Goal: Task Accomplishment & Management: Manage account settings

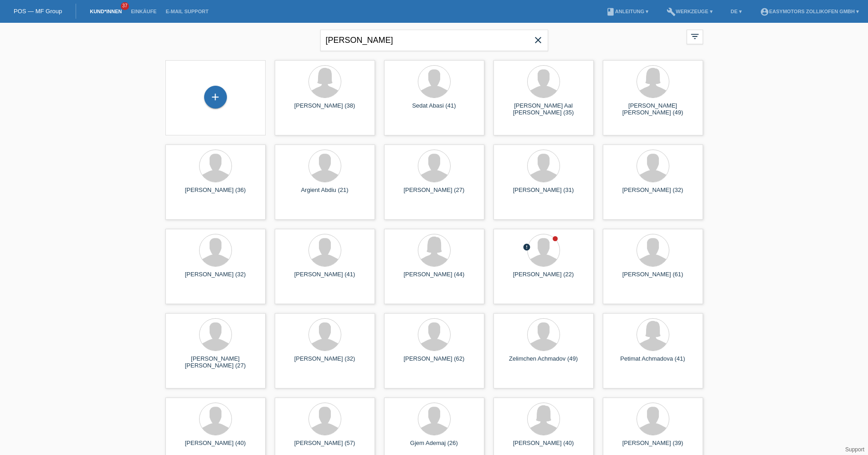
type input "falcone"
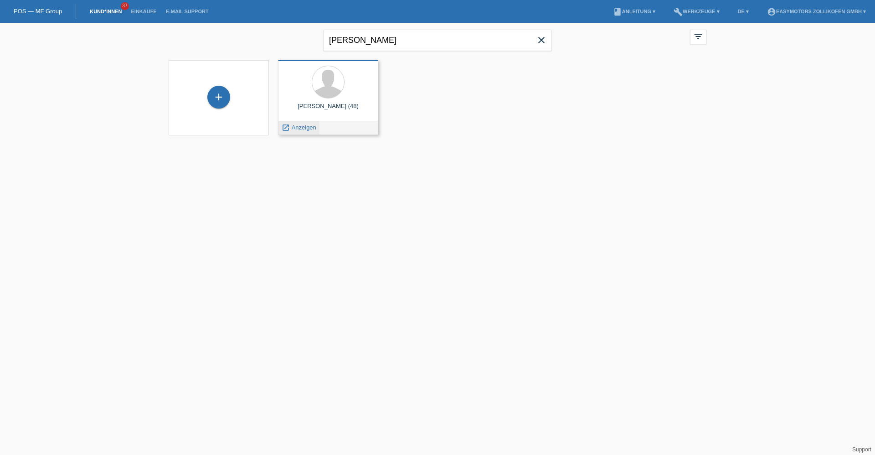
click at [312, 129] on span "Anzeigen" at bounding box center [304, 127] width 25 height 7
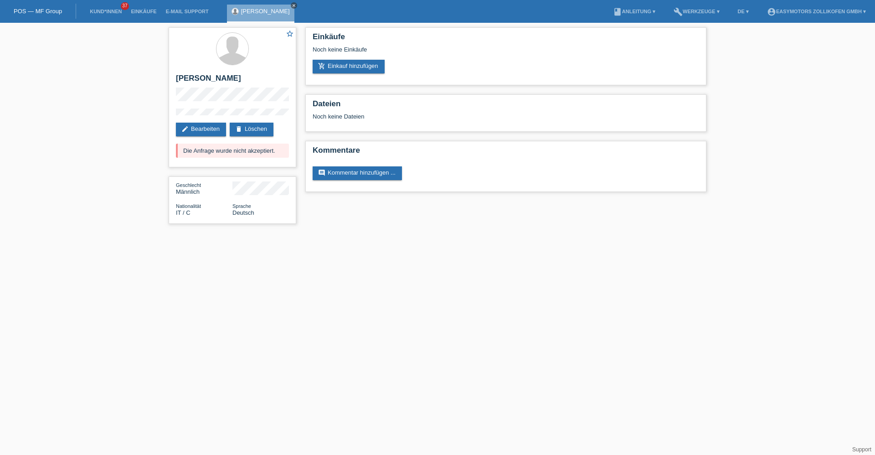
click at [292, 4] on icon "close" at bounding box center [294, 5] width 5 height 5
click at [49, 10] on link "POS — MF Group" at bounding box center [38, 11] width 48 height 7
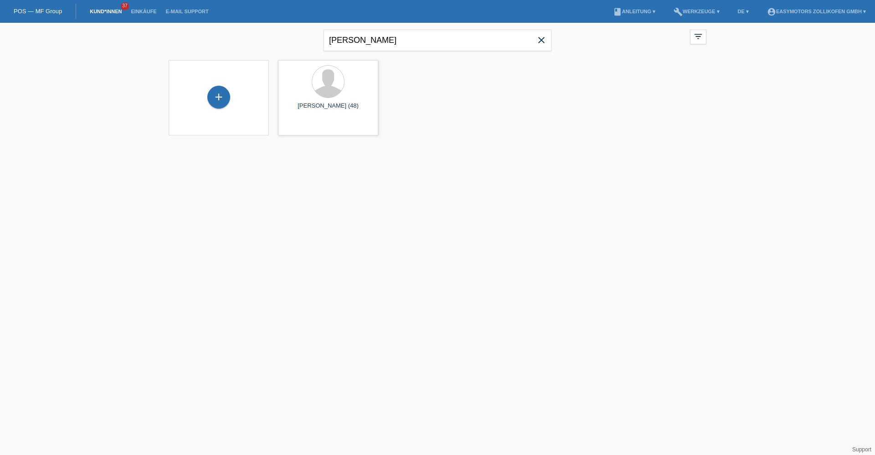
click at [545, 42] on icon "close" at bounding box center [541, 40] width 11 height 11
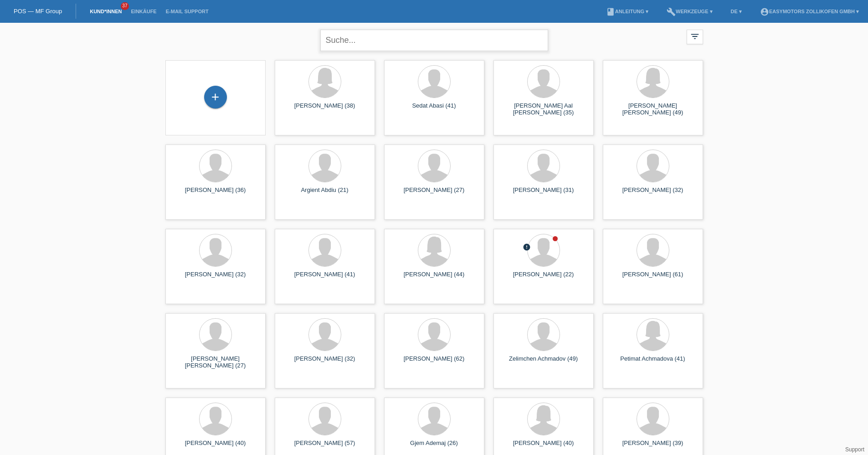
click at [474, 36] on input "text" at bounding box center [434, 40] width 228 height 21
type input "müller"
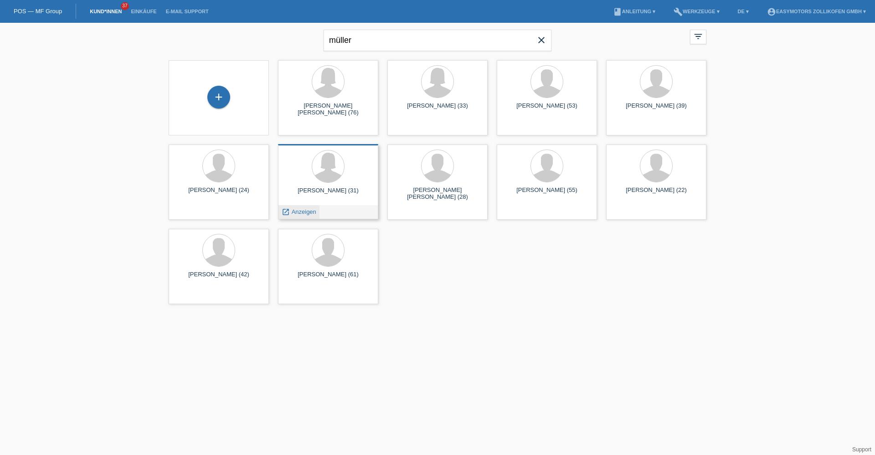
click at [312, 211] on span "Anzeigen" at bounding box center [304, 211] width 25 height 7
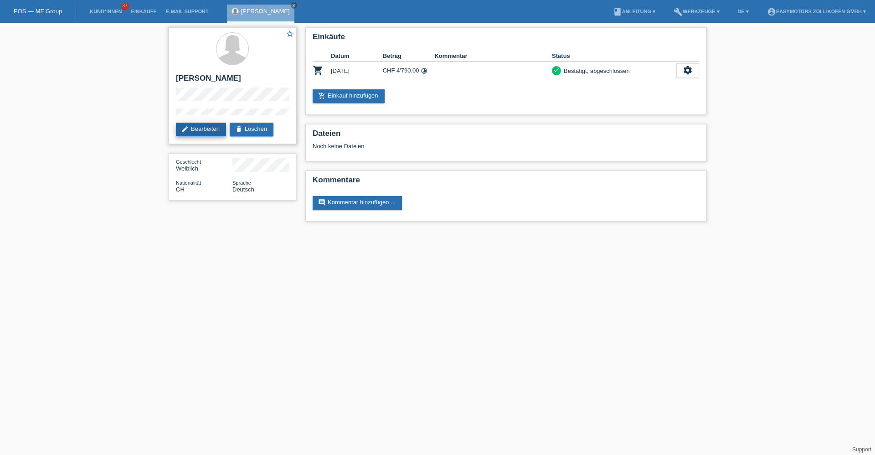
click at [214, 127] on link "edit Bearbeiten" at bounding box center [201, 130] width 50 height 14
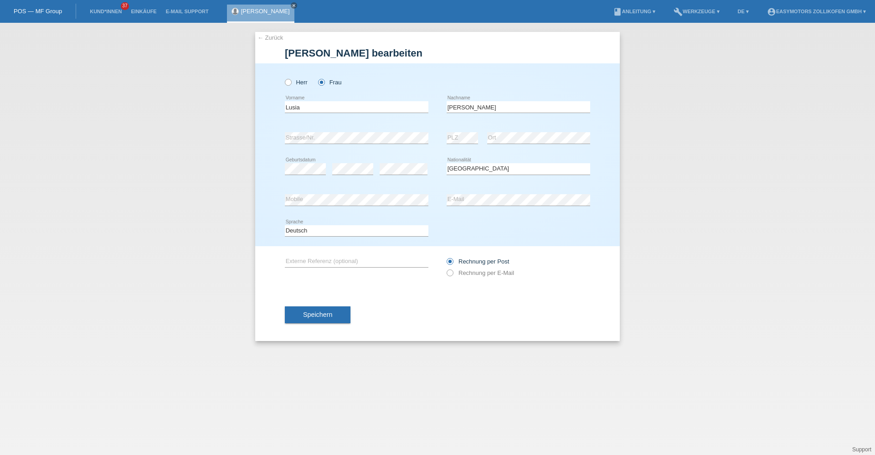
select select "CH"
click at [295, 107] on input "Lusia" at bounding box center [356, 106] width 143 height 11
click at [298, 107] on input "Lusia" at bounding box center [356, 106] width 143 height 11
type input "[PERSON_NAME]"
click at [334, 315] on button "Speichern" at bounding box center [318, 314] width 66 height 17
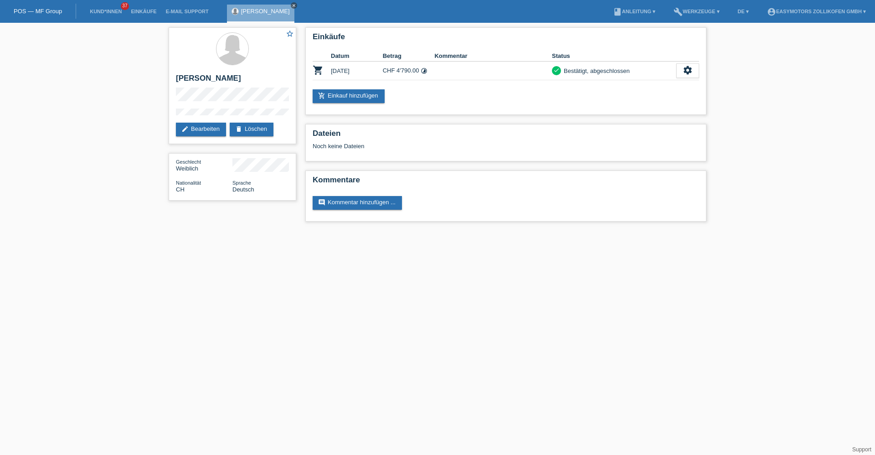
click at [292, 5] on icon "close" at bounding box center [294, 5] width 5 height 5
click at [39, 9] on link "POS — MF Group" at bounding box center [38, 11] width 48 height 7
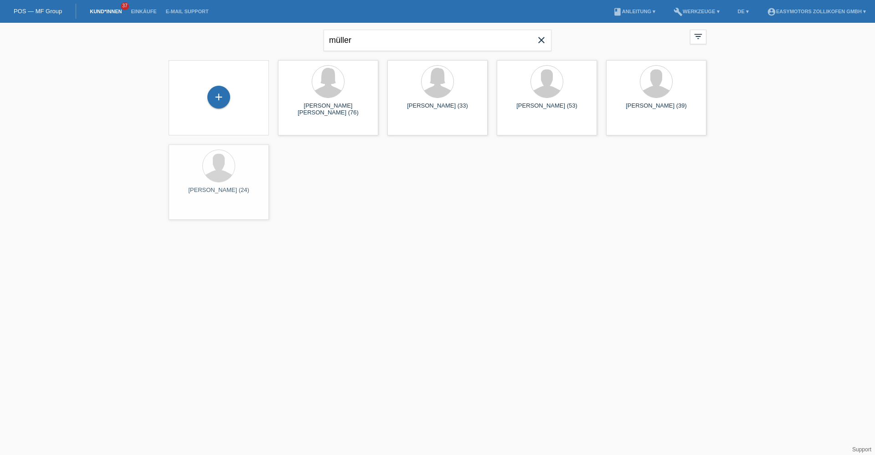
click at [544, 36] on icon "close" at bounding box center [541, 40] width 11 height 11
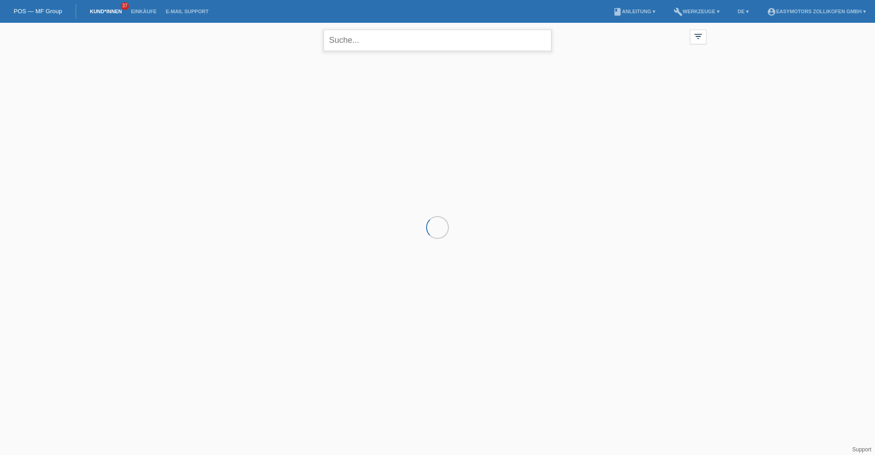
click at [465, 41] on input "text" at bounding box center [437, 40] width 228 height 21
type input "eglin"
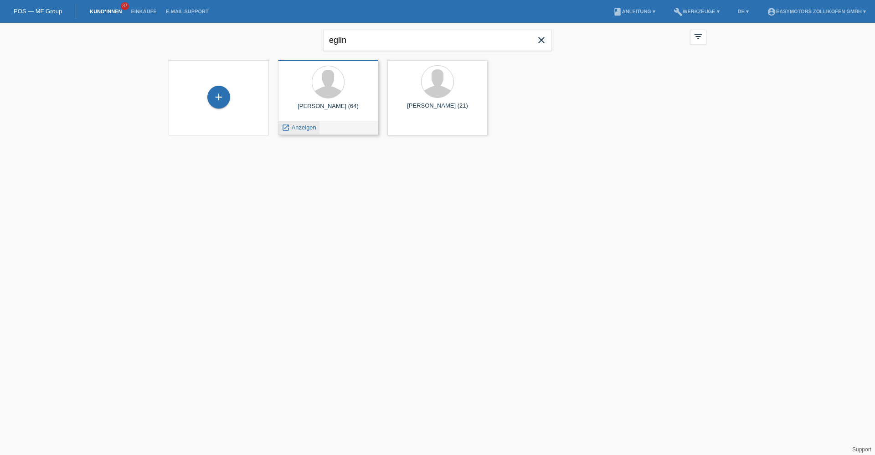
click at [293, 132] on div "launch Anzeigen" at bounding box center [298, 128] width 41 height 14
click at [300, 128] on span "Anzeigen" at bounding box center [304, 127] width 25 height 7
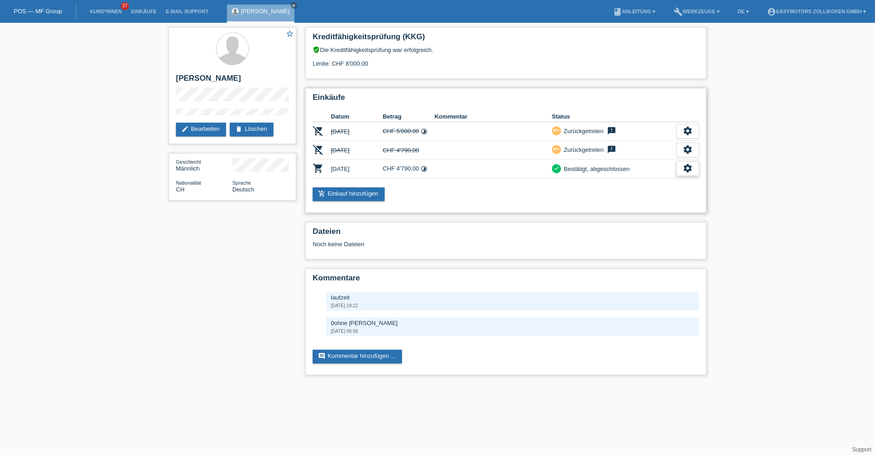
click at [689, 167] on icon "settings" at bounding box center [687, 168] width 10 height 10
click at [655, 184] on div "fullscreen Anzeigen" at bounding box center [653, 183] width 89 height 14
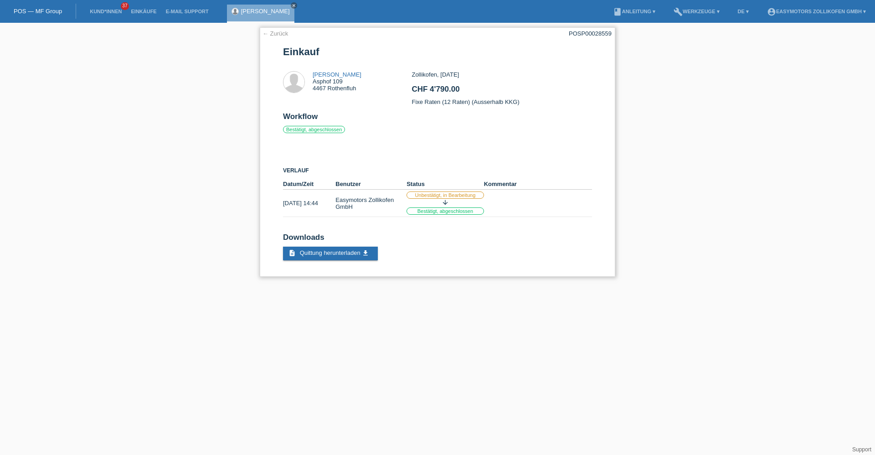
click at [280, 32] on link "← Zurück" at bounding box center [275, 33] width 26 height 7
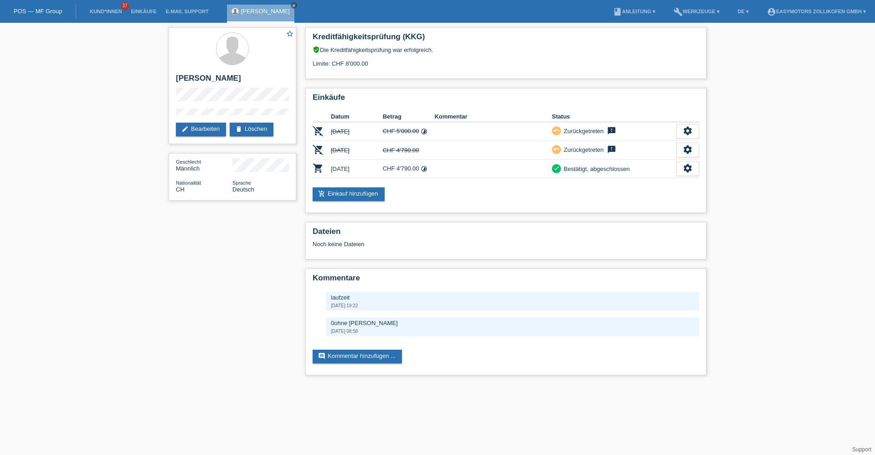
click at [292, 6] on icon "close" at bounding box center [294, 5] width 5 height 5
click at [56, 11] on link "POS — MF Group" at bounding box center [38, 11] width 48 height 7
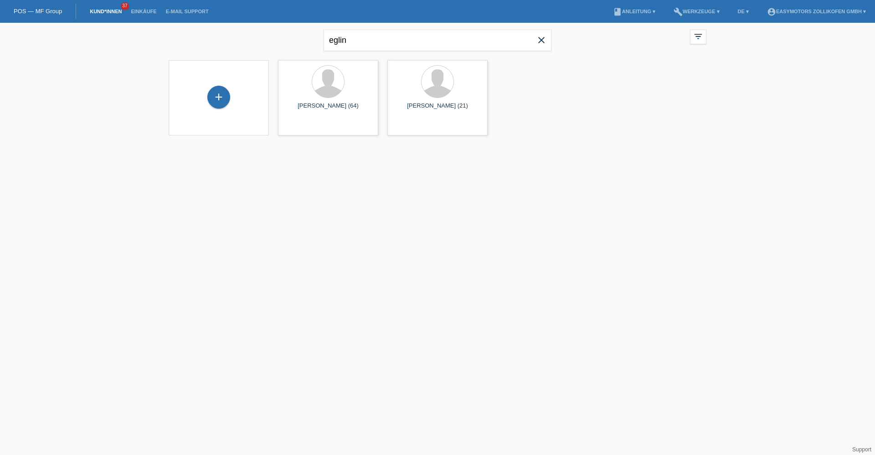
click at [543, 38] on icon "close" at bounding box center [541, 40] width 11 height 11
type input "tsega"
click at [304, 127] on span "Anzeigen" at bounding box center [304, 127] width 25 height 7
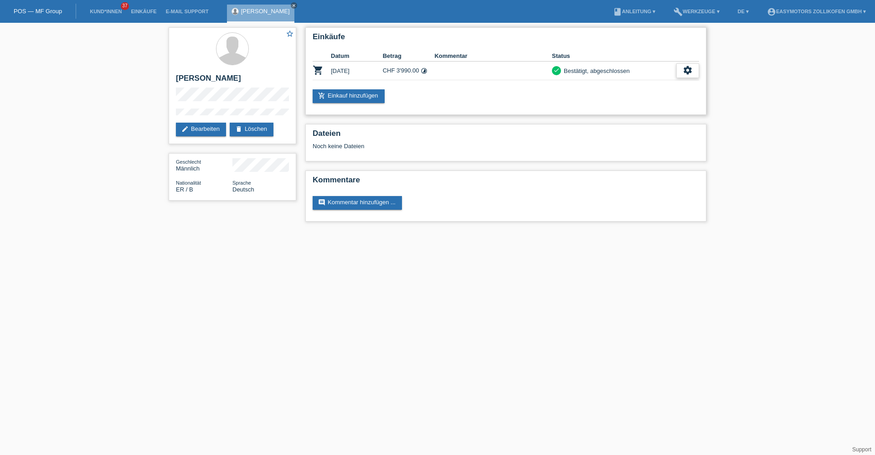
click at [681, 72] on div "settings" at bounding box center [687, 70] width 23 height 15
click at [656, 84] on div "fullscreen Anzeigen" at bounding box center [653, 85] width 89 height 14
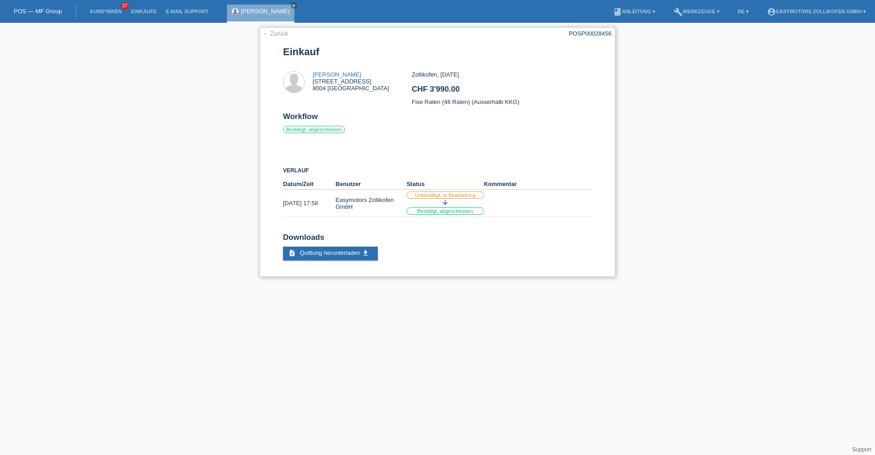
click at [281, 32] on link "← Zurück" at bounding box center [275, 33] width 26 height 7
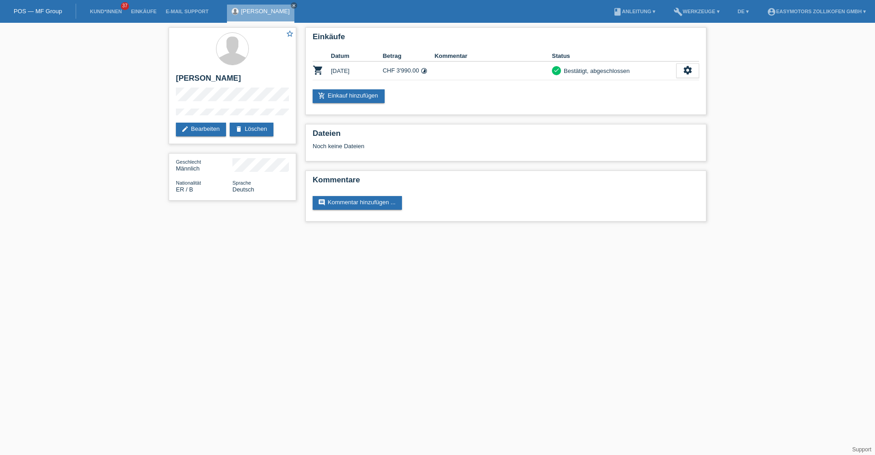
click at [273, 6] on div "[PERSON_NAME] close" at bounding box center [260, 14] width 67 height 18
click at [292, 6] on icon "close" at bounding box center [294, 5] width 5 height 5
click at [52, 11] on link "POS — MF Group" at bounding box center [38, 11] width 48 height 7
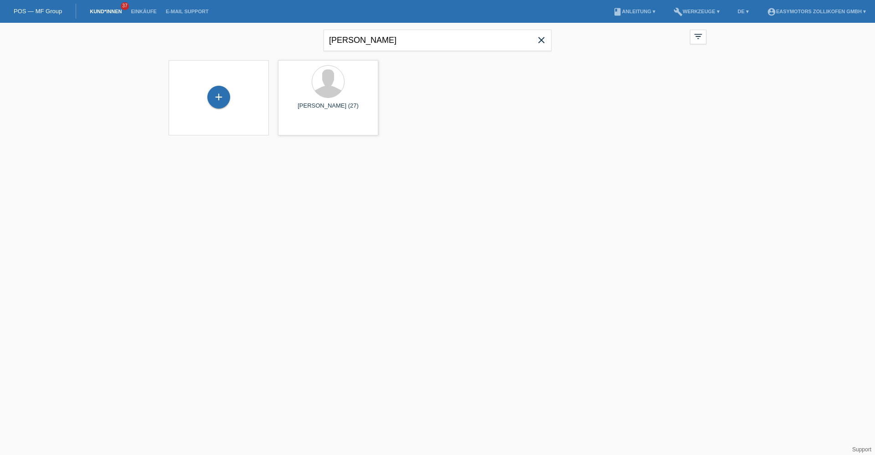
click at [539, 39] on icon "close" at bounding box center [541, 40] width 11 height 11
click at [497, 39] on input "text" at bounding box center [437, 40] width 228 height 21
type input "amz"
click at [543, 41] on icon "close" at bounding box center [541, 40] width 11 height 11
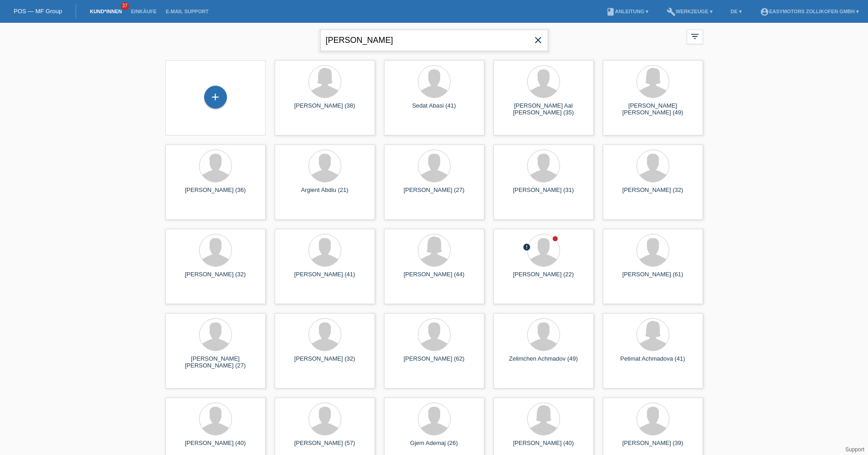
type input "morales"
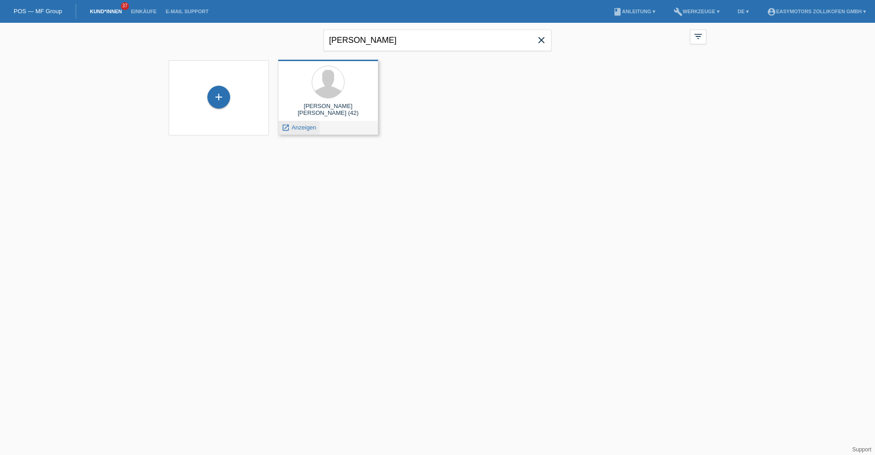
click at [313, 128] on span "Anzeigen" at bounding box center [304, 127] width 25 height 7
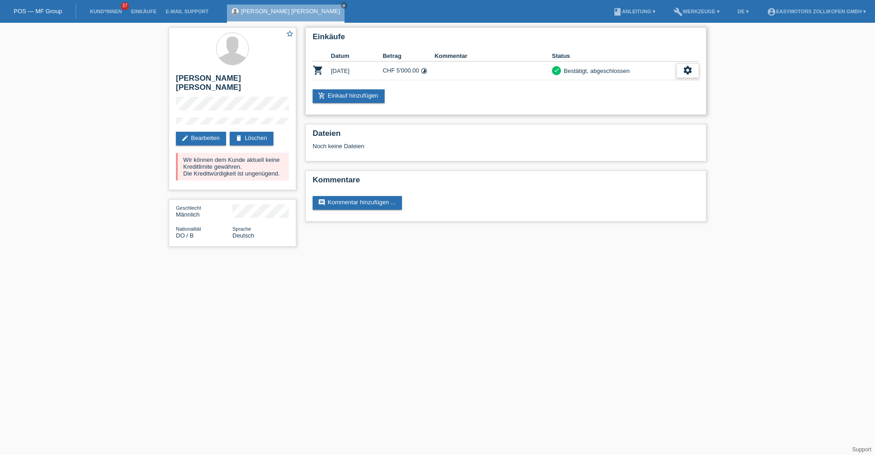
click at [688, 70] on icon "settings" at bounding box center [687, 70] width 10 height 10
click at [662, 89] on div "fullscreen Anzeigen" at bounding box center [653, 85] width 89 height 14
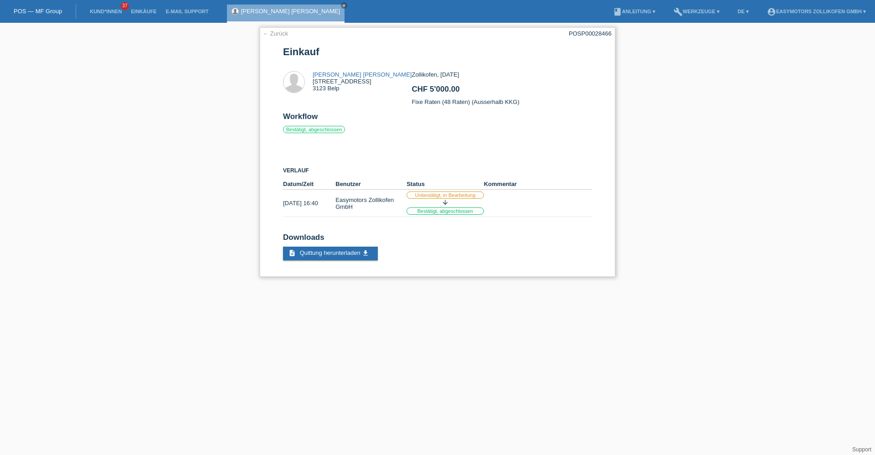
click at [286, 32] on link "← Zurück" at bounding box center [275, 33] width 26 height 7
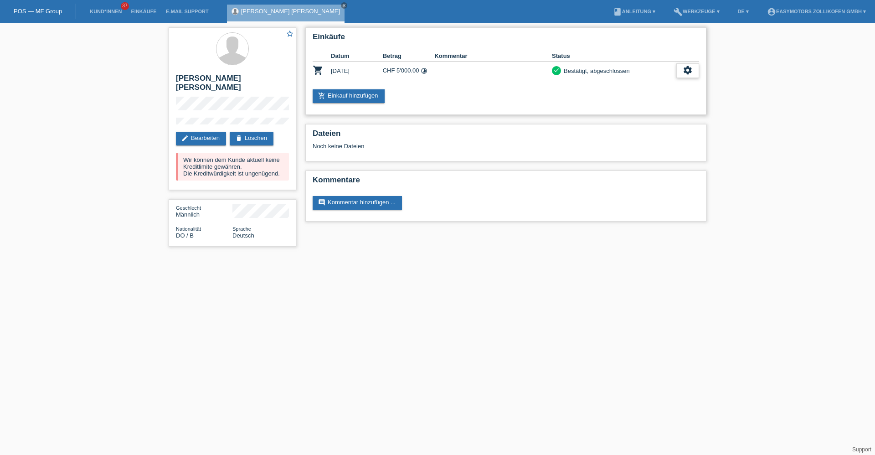
click at [687, 71] on icon "settings" at bounding box center [687, 70] width 10 height 10
click at [660, 88] on div "fullscreen Anzeigen" at bounding box center [653, 85] width 89 height 14
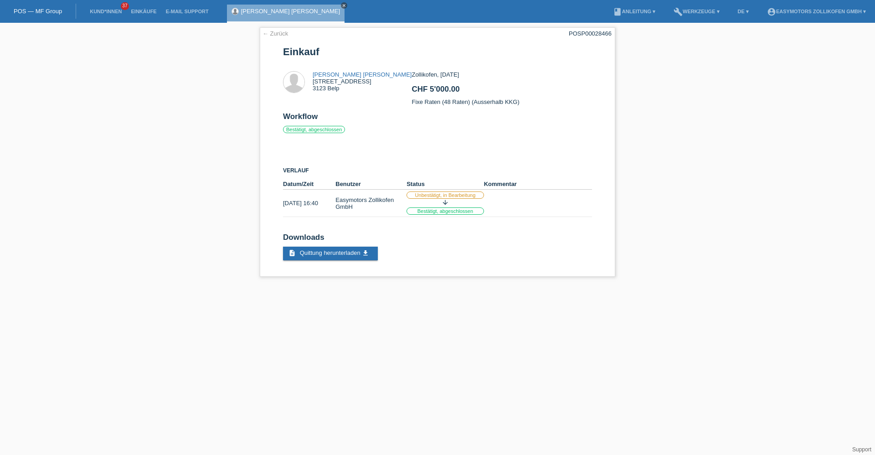
click at [342, 5] on icon "close" at bounding box center [344, 5] width 5 height 5
click at [53, 9] on link "POS — MF Group" at bounding box center [38, 11] width 48 height 7
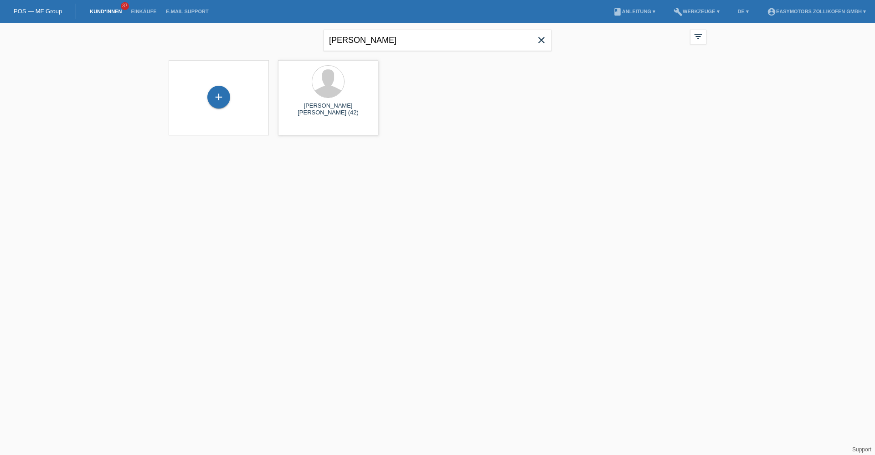
click at [542, 40] on icon "close" at bounding box center [541, 40] width 11 height 11
click at [496, 44] on input "text" at bounding box center [437, 40] width 228 height 21
type input "[PERSON_NAME]"
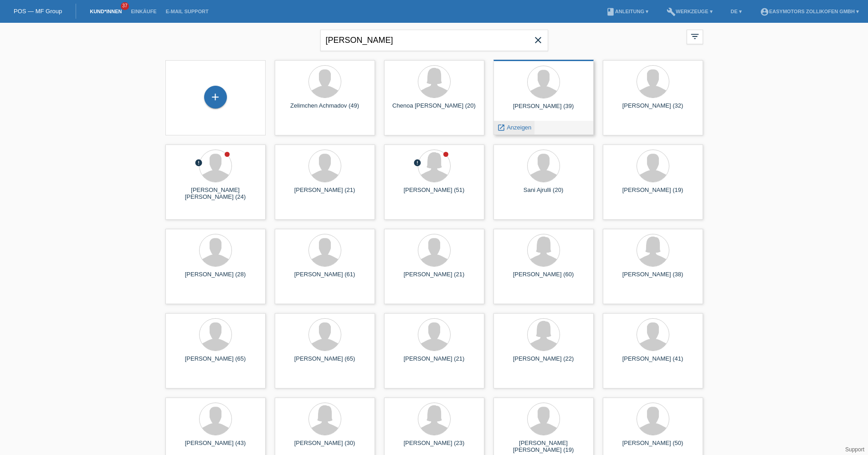
click at [519, 129] on span "Anzeigen" at bounding box center [519, 127] width 25 height 7
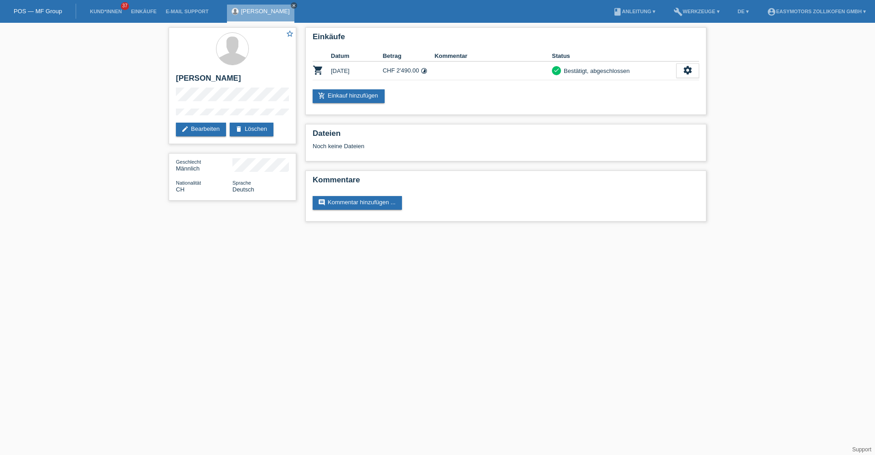
click at [292, 4] on icon "close" at bounding box center [294, 5] width 5 height 5
click at [47, 10] on link "POS — MF Group" at bounding box center [38, 11] width 48 height 7
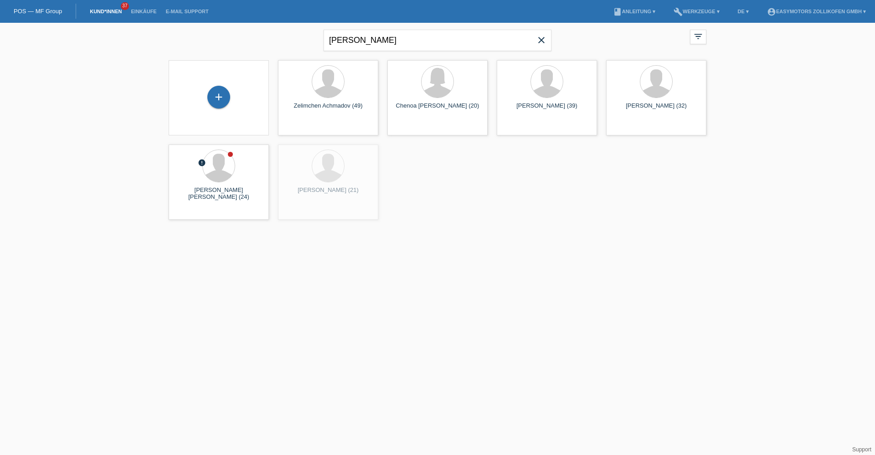
click at [542, 40] on icon "close" at bounding box center [541, 40] width 11 height 11
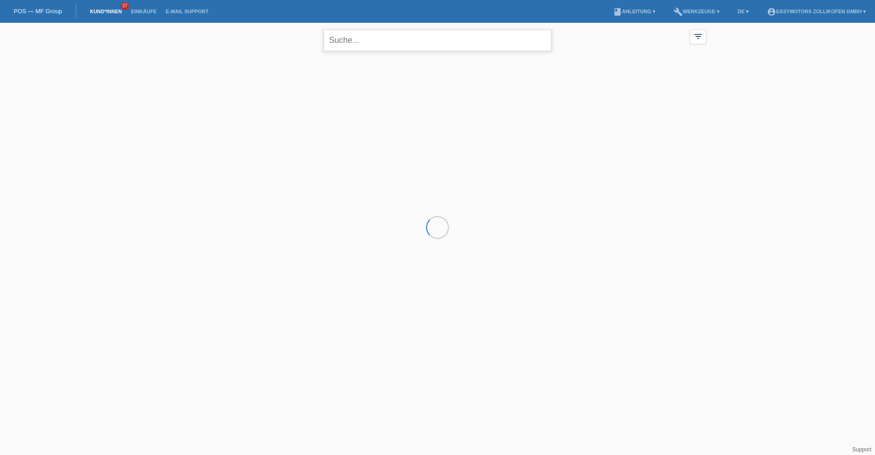
click at [478, 43] on input "text" at bounding box center [437, 40] width 228 height 21
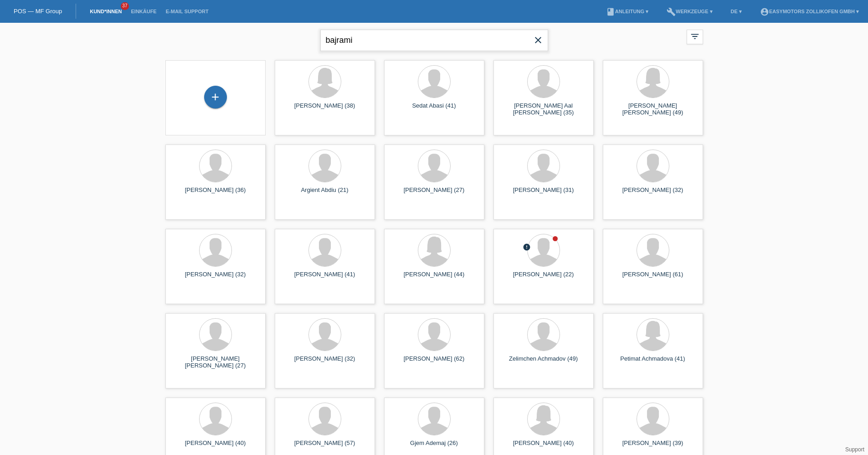
click at [438, 39] on input "bajrami" at bounding box center [434, 40] width 228 height 21
type input "bajram"
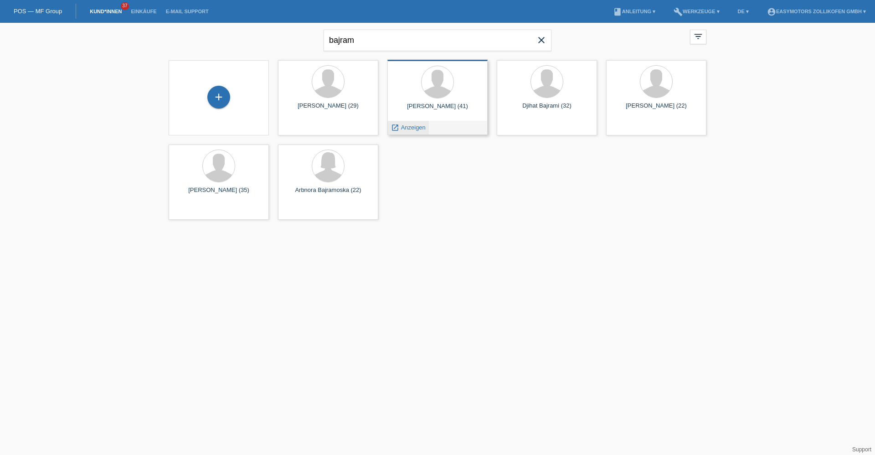
click at [414, 126] on span "Anzeigen" at bounding box center [413, 127] width 25 height 7
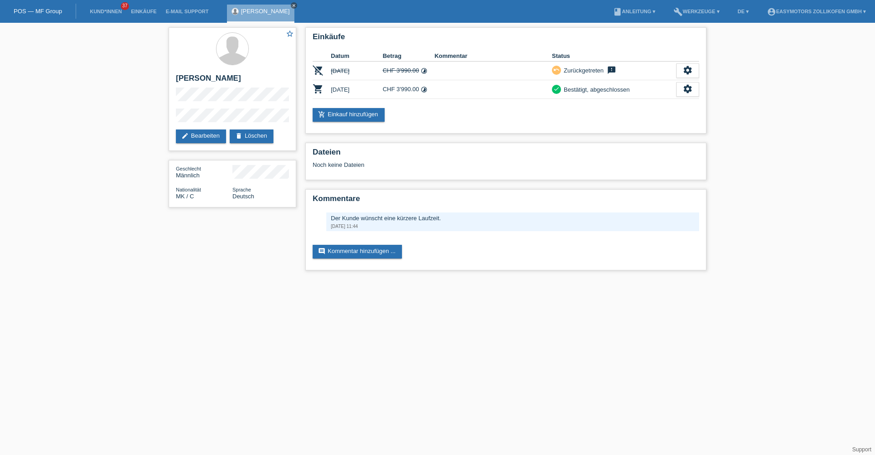
click at [292, 6] on icon "close" at bounding box center [294, 5] width 5 height 5
click at [56, 9] on link "POS — MF Group" at bounding box center [38, 11] width 48 height 7
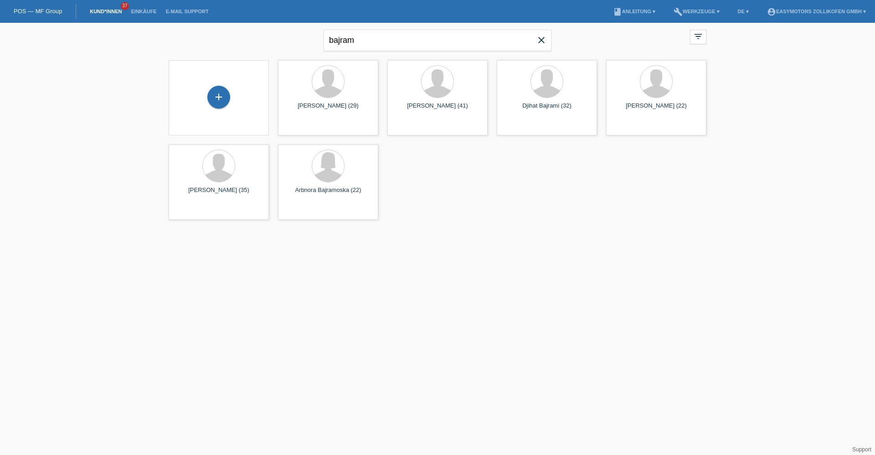
click at [542, 41] on icon "close" at bounding box center [541, 40] width 11 height 11
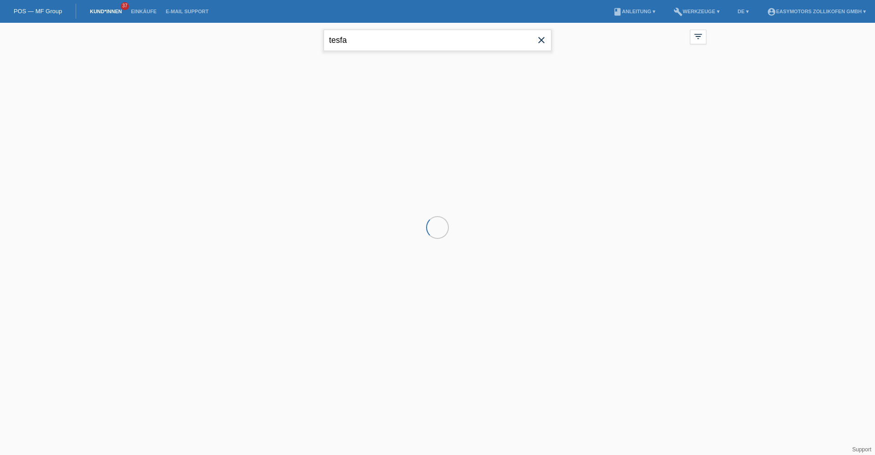
type input "tesfa"
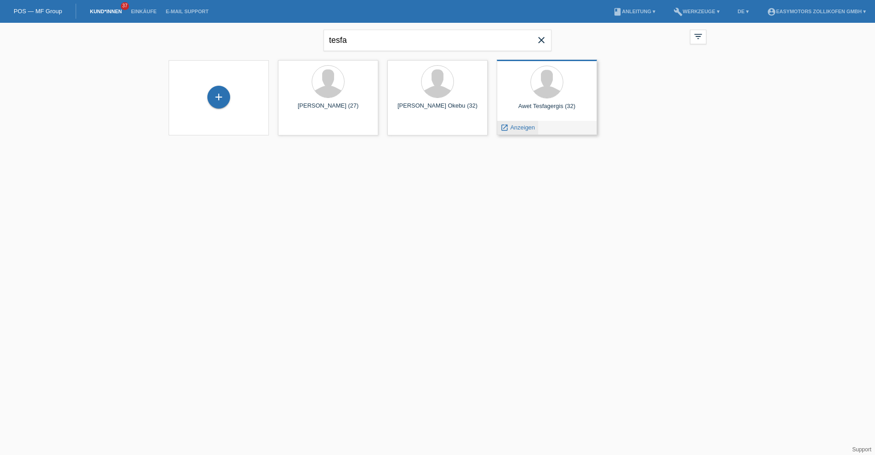
click at [526, 125] on span "Anzeigen" at bounding box center [522, 127] width 25 height 7
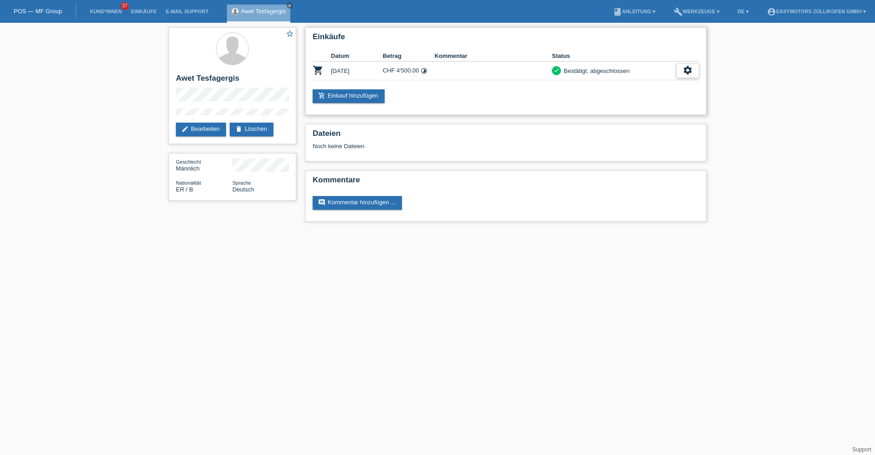
click at [686, 73] on icon "settings" at bounding box center [687, 70] width 10 height 10
click at [659, 82] on div "fullscreen Anzeigen" at bounding box center [653, 85] width 89 height 14
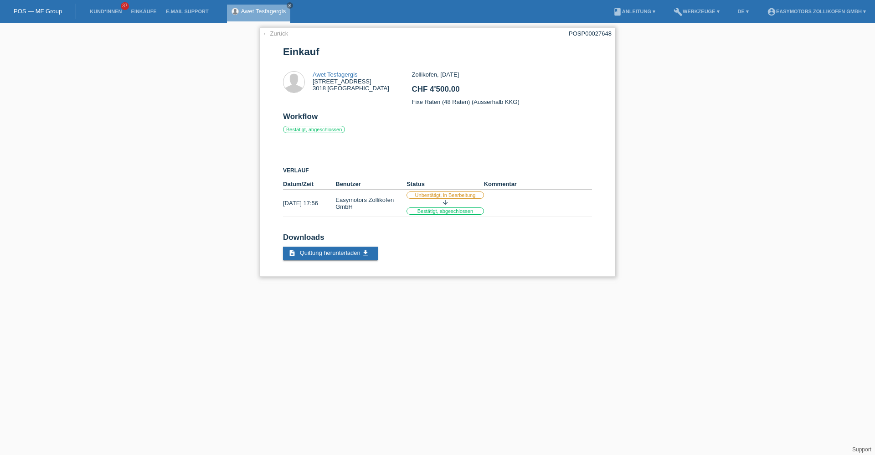
click at [287, 33] on link "← Zurück" at bounding box center [275, 33] width 26 height 7
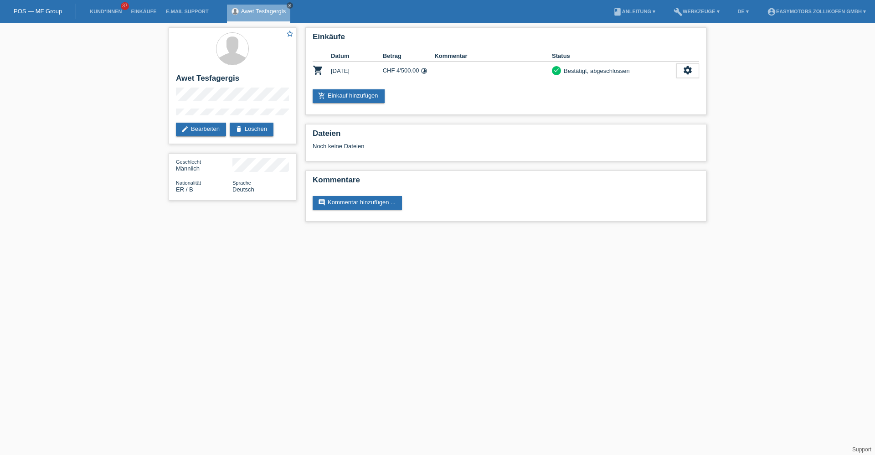
click at [292, 5] on icon "close" at bounding box center [289, 5] width 5 height 5
click at [57, 10] on link "POS — MF Group" at bounding box center [38, 11] width 48 height 7
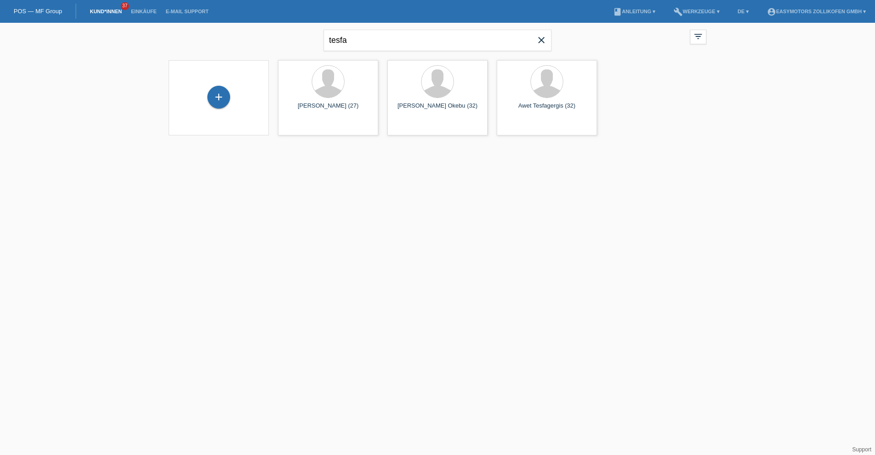
click at [541, 41] on icon "close" at bounding box center [541, 40] width 11 height 11
click at [454, 42] on input "text" at bounding box center [437, 40] width 228 height 21
type input "[PERSON_NAME]"
click at [524, 126] on span "Anzeigen" at bounding box center [522, 127] width 25 height 7
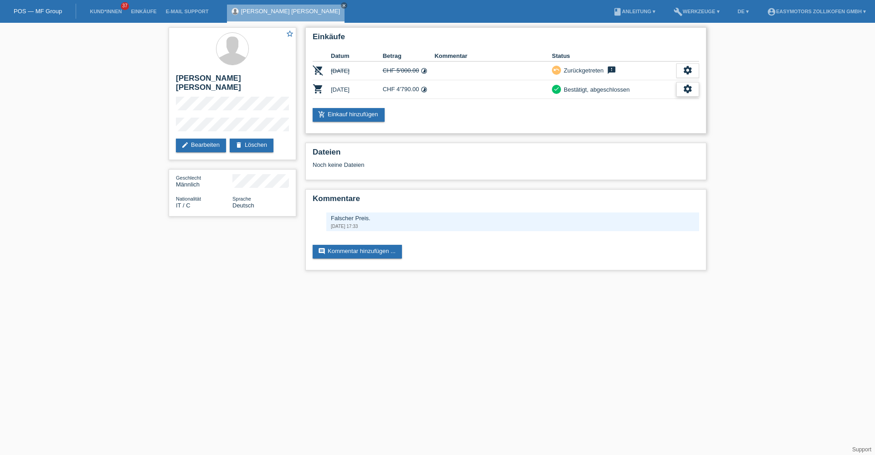
click at [689, 94] on div "settings" at bounding box center [687, 89] width 23 height 15
click at [668, 104] on div "fullscreen Anzeigen" at bounding box center [653, 104] width 89 height 14
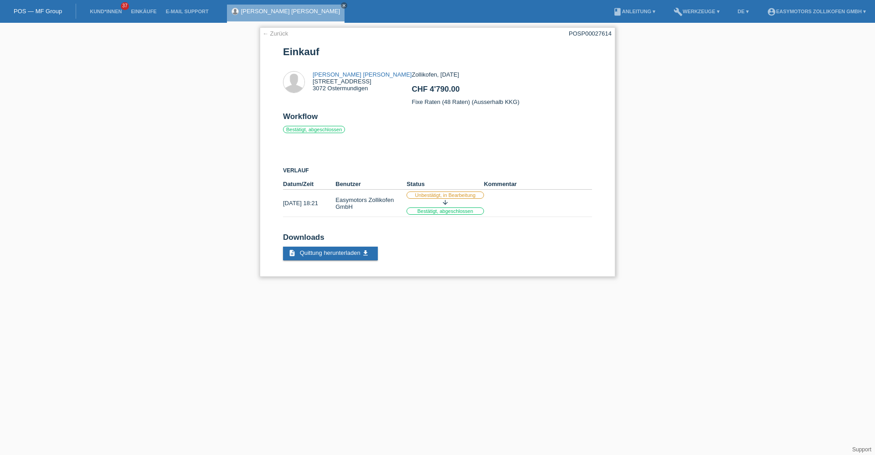
click at [280, 31] on link "← Zurück" at bounding box center [275, 33] width 26 height 7
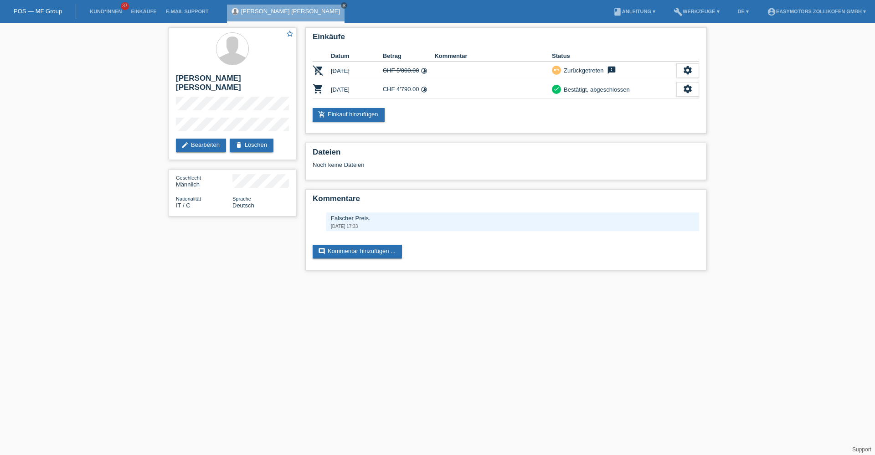
click at [342, 4] on icon "close" at bounding box center [344, 5] width 5 height 5
